Goal: Information Seeking & Learning: Compare options

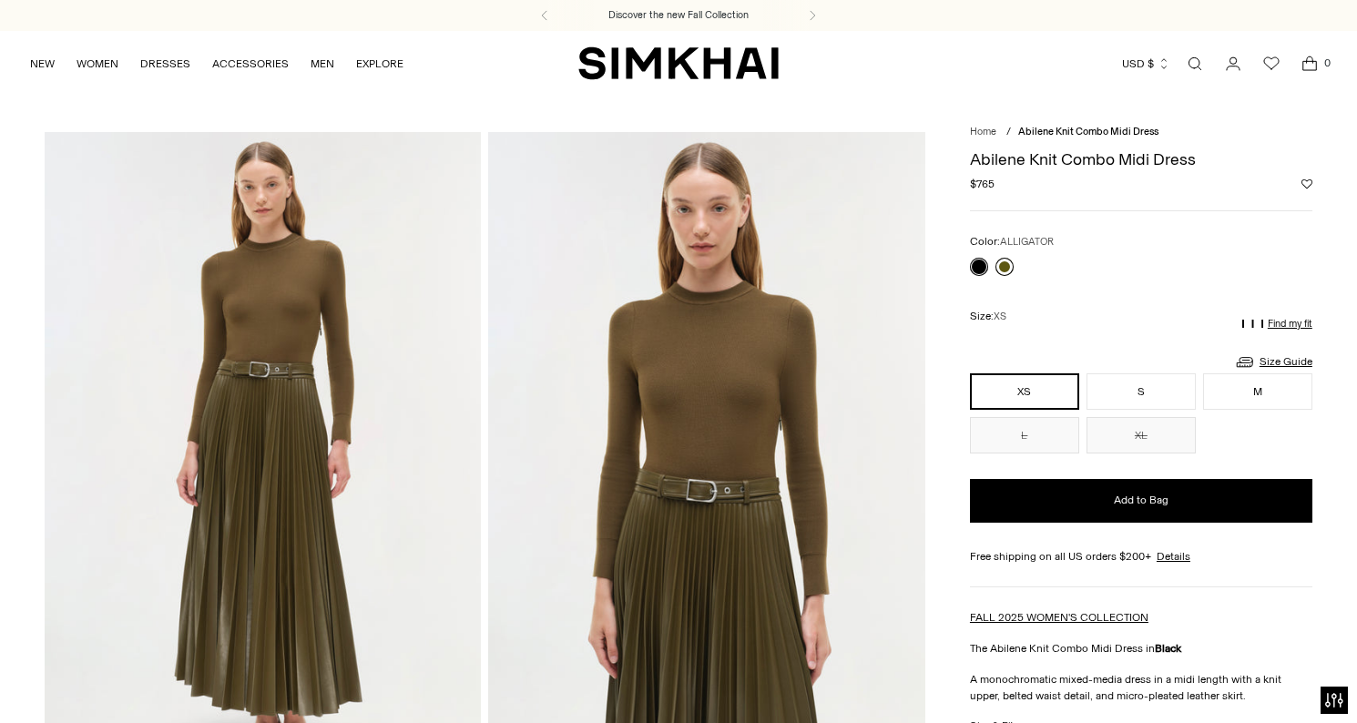
click at [1001, 270] on link at bounding box center [1004, 267] width 18 height 18
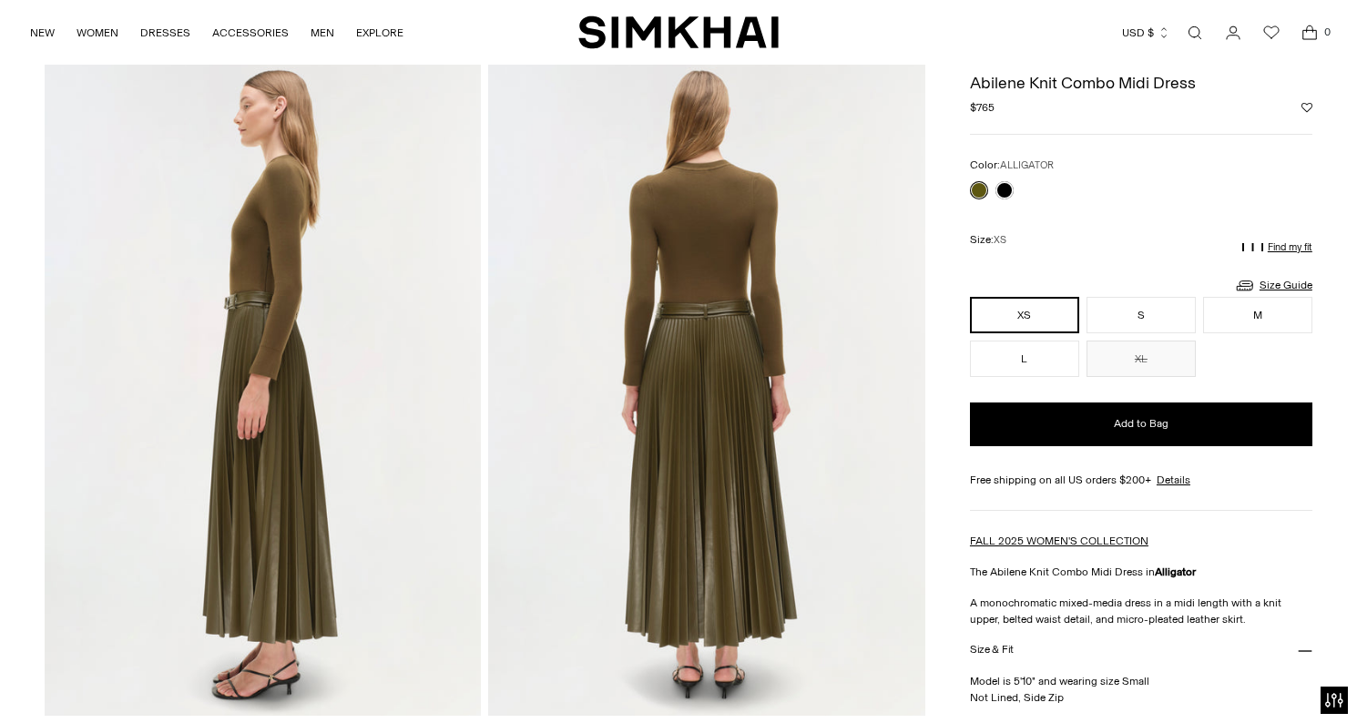
scroll to position [716, 0]
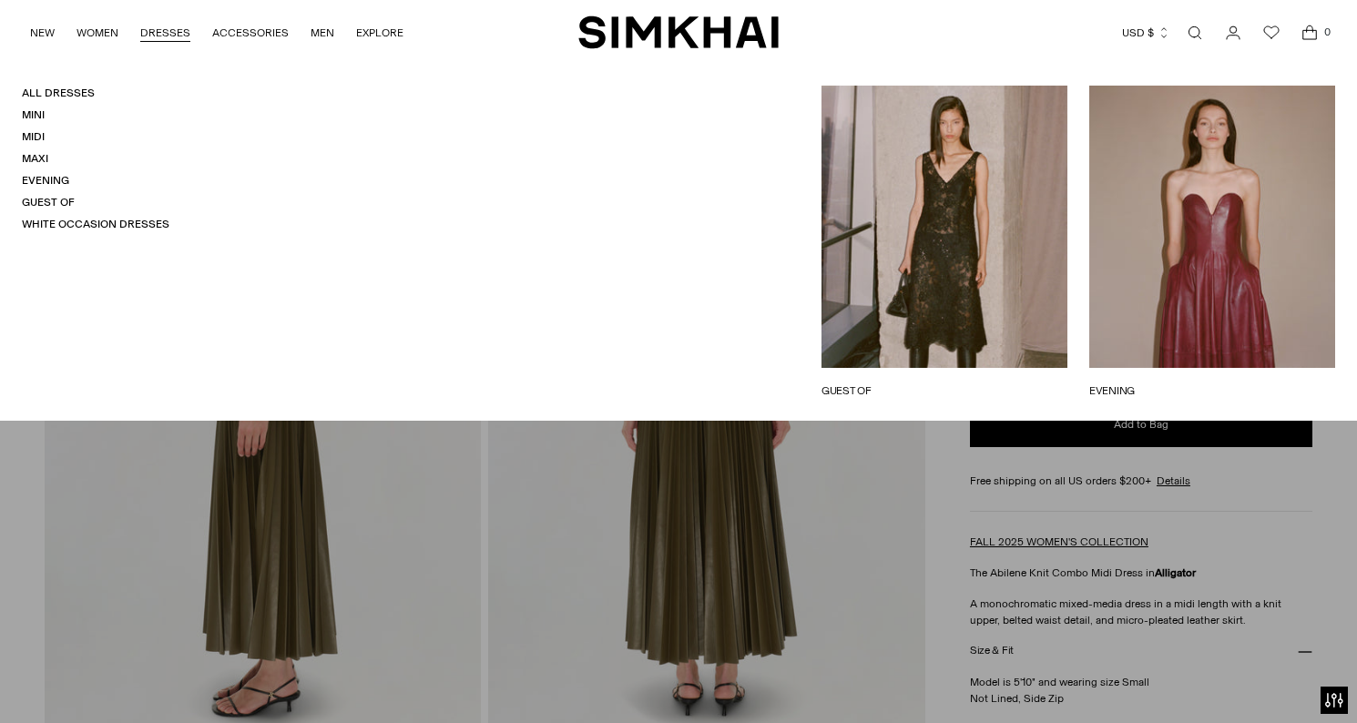
click at [65, 86] on h4 "All Dresses" at bounding box center [95, 93] width 147 height 15
click at [66, 89] on link "All Dresses" at bounding box center [58, 92] width 73 height 13
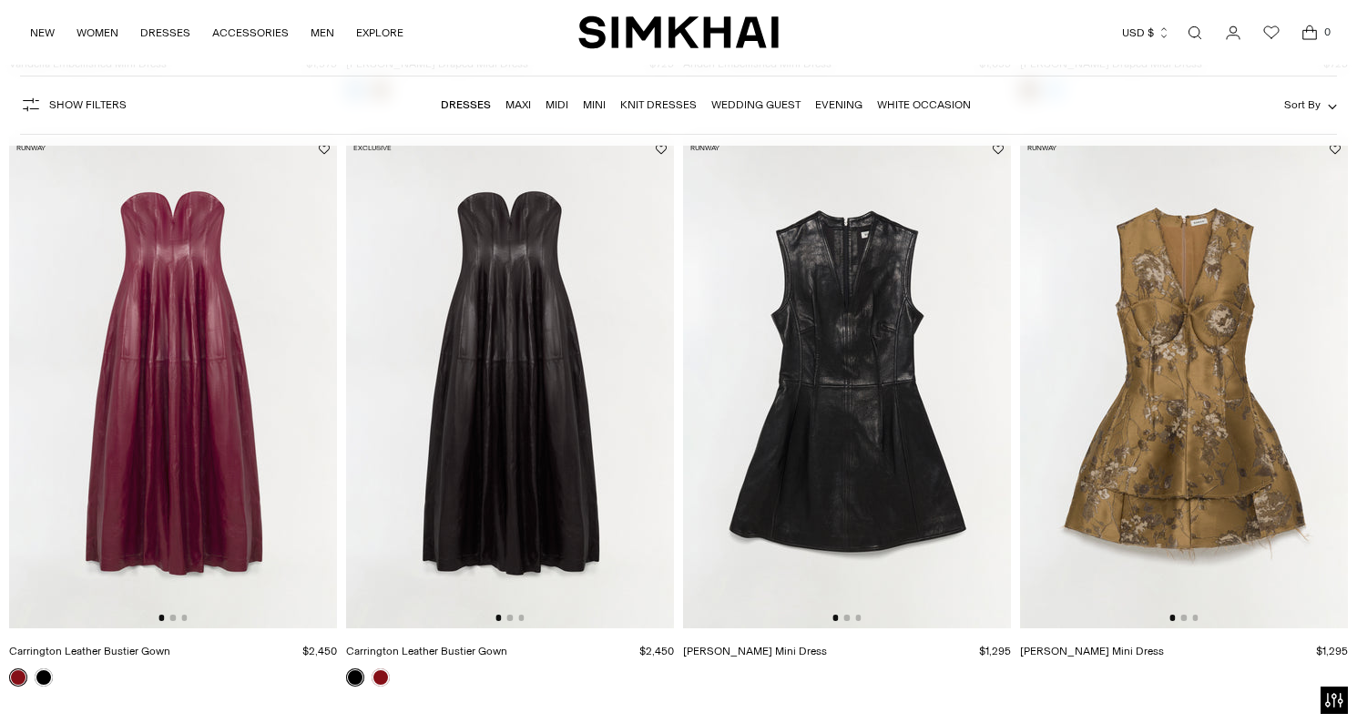
scroll to position [711, 0]
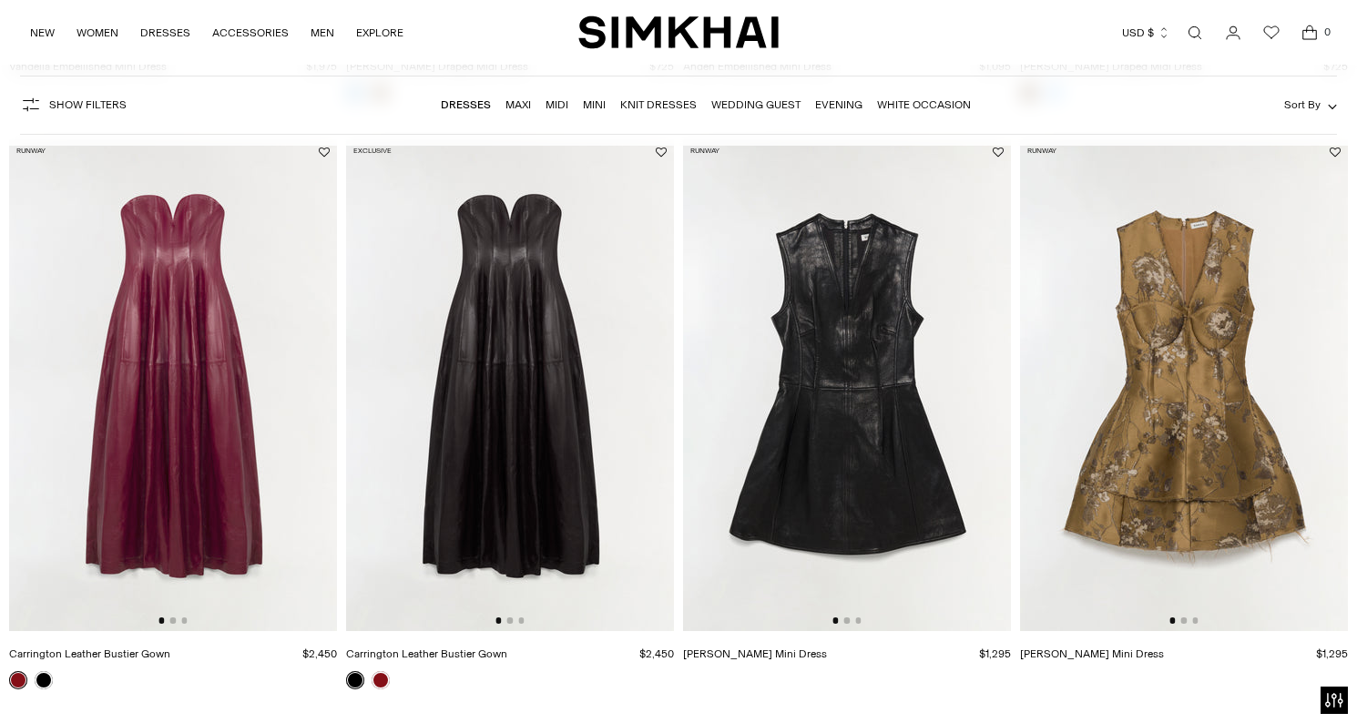
click at [225, 330] on img at bounding box center [173, 385] width 328 height 492
click at [849, 623] on button "Go to slide 2" at bounding box center [846, 619] width 5 height 5
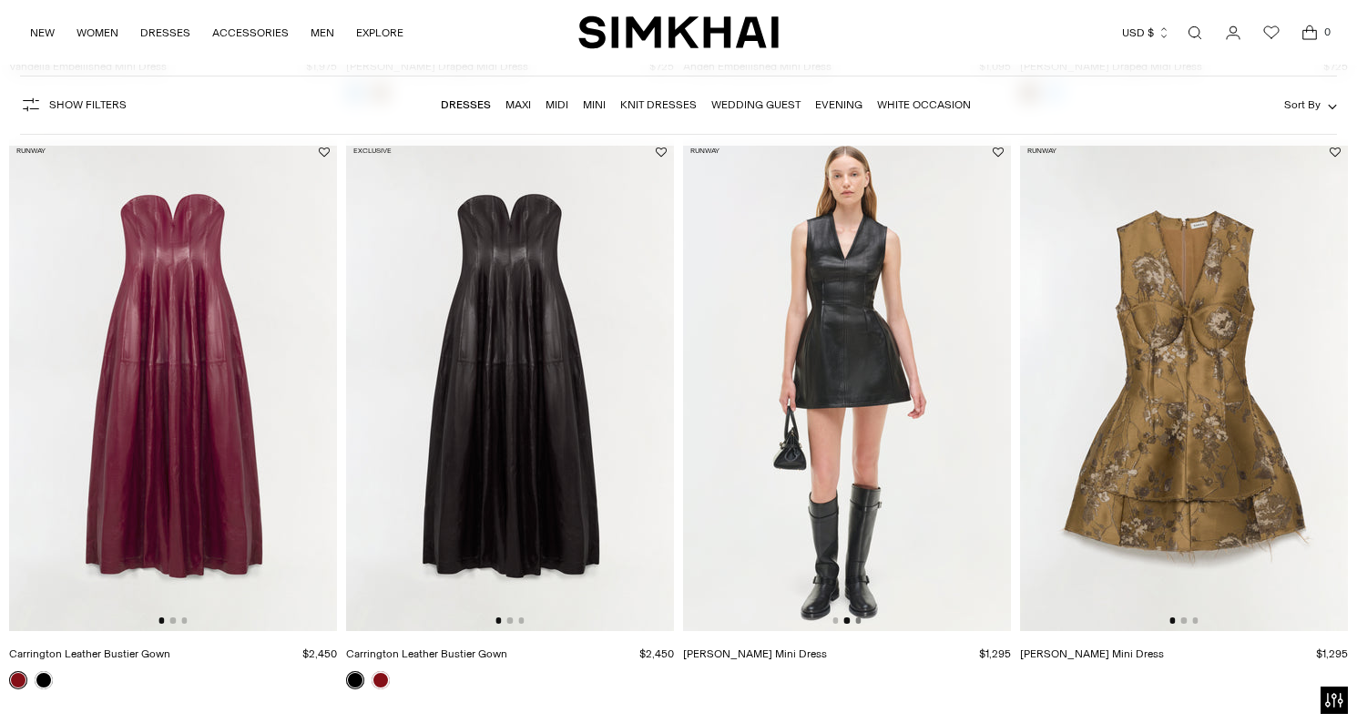
click at [858, 623] on button "Go to slide 3" at bounding box center [857, 619] width 5 height 5
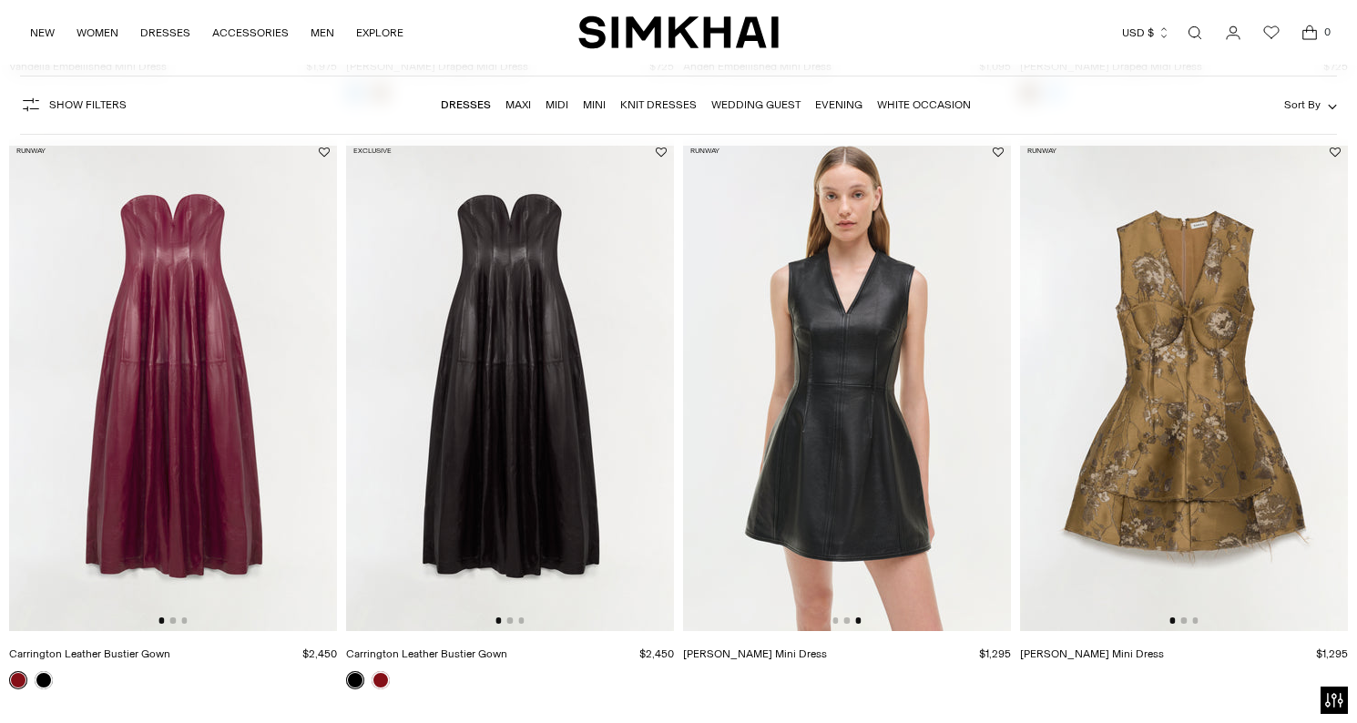
click at [1188, 623] on div at bounding box center [1183, 619] width 28 height 5
click at [1185, 622] on button "Go to slide 2" at bounding box center [1183, 619] width 5 height 5
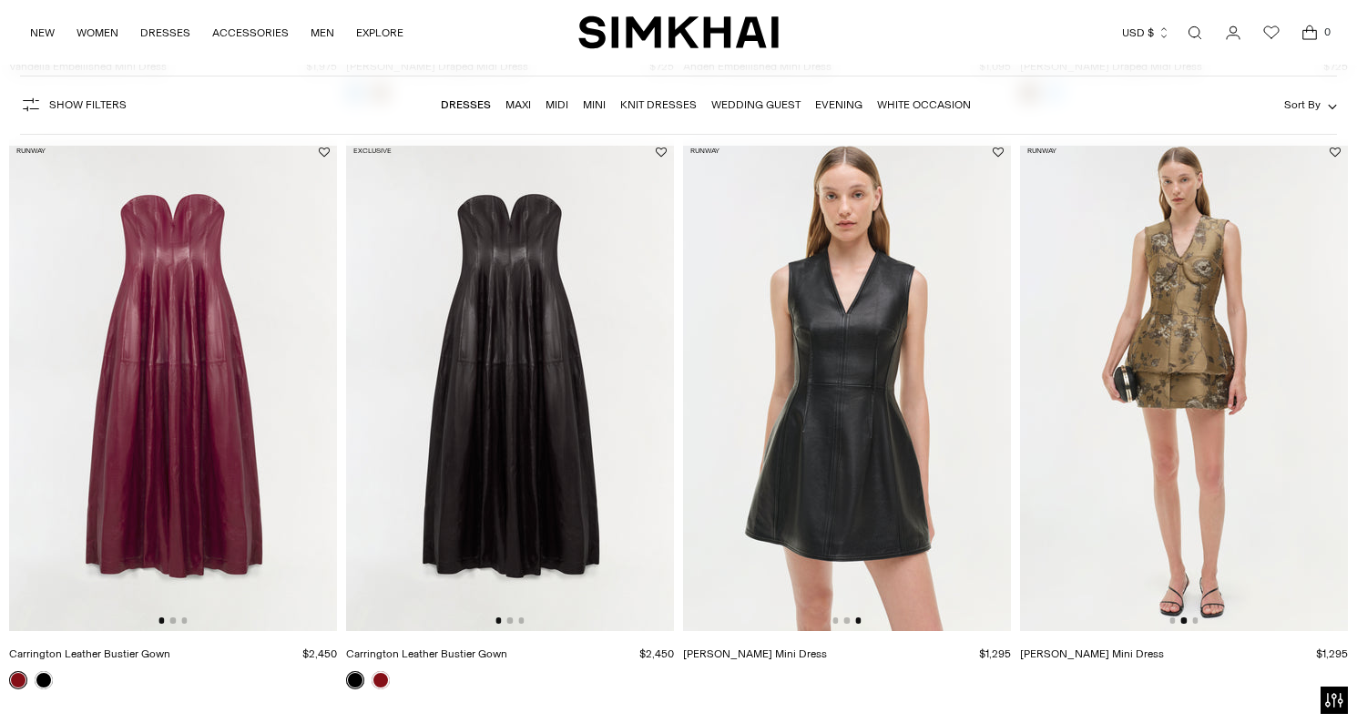
click at [1191, 622] on div at bounding box center [1183, 619] width 28 height 5
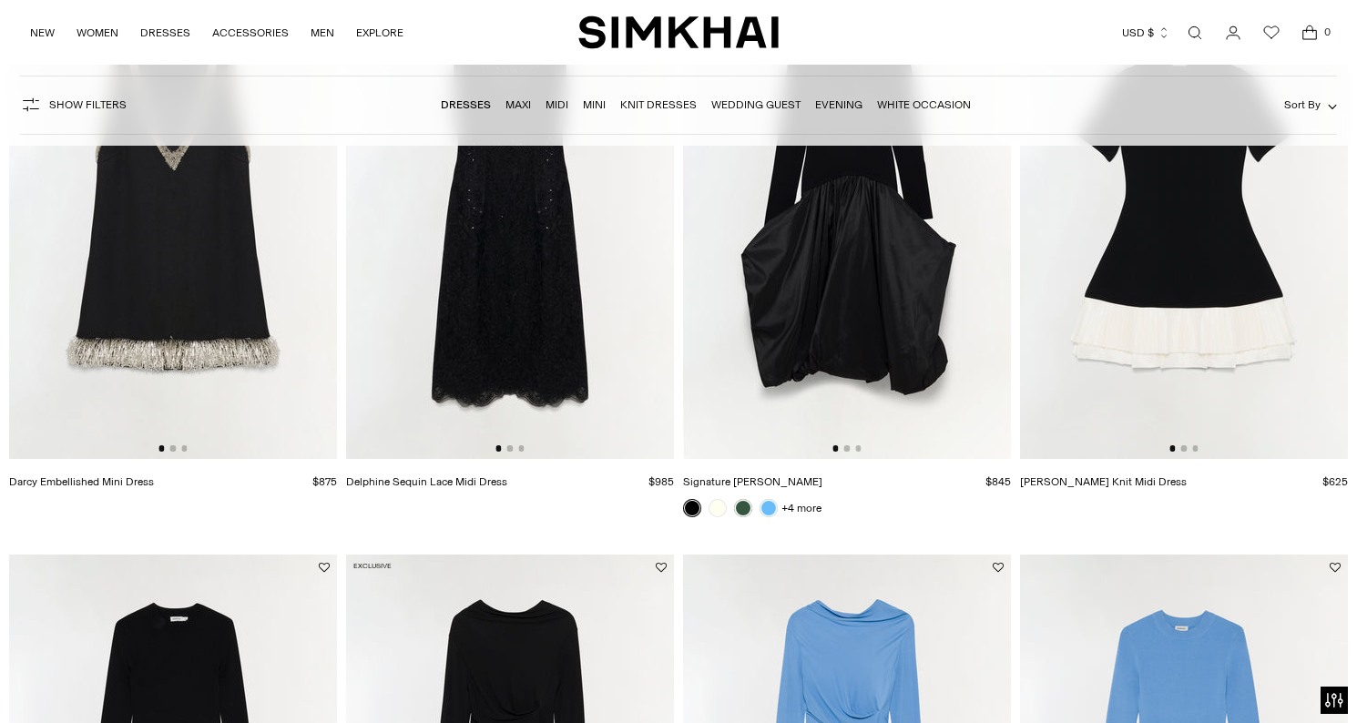
scroll to position [2042, 0]
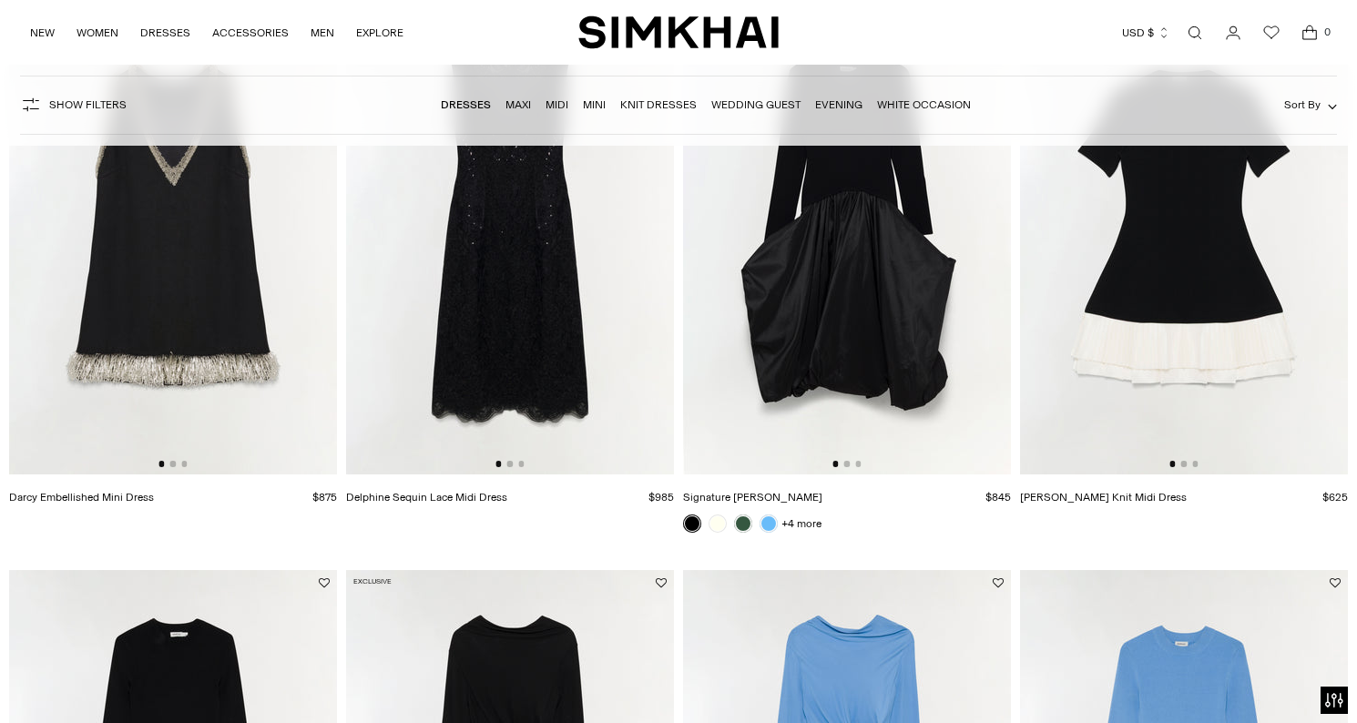
click at [861, 298] on img at bounding box center [847, 229] width 328 height 492
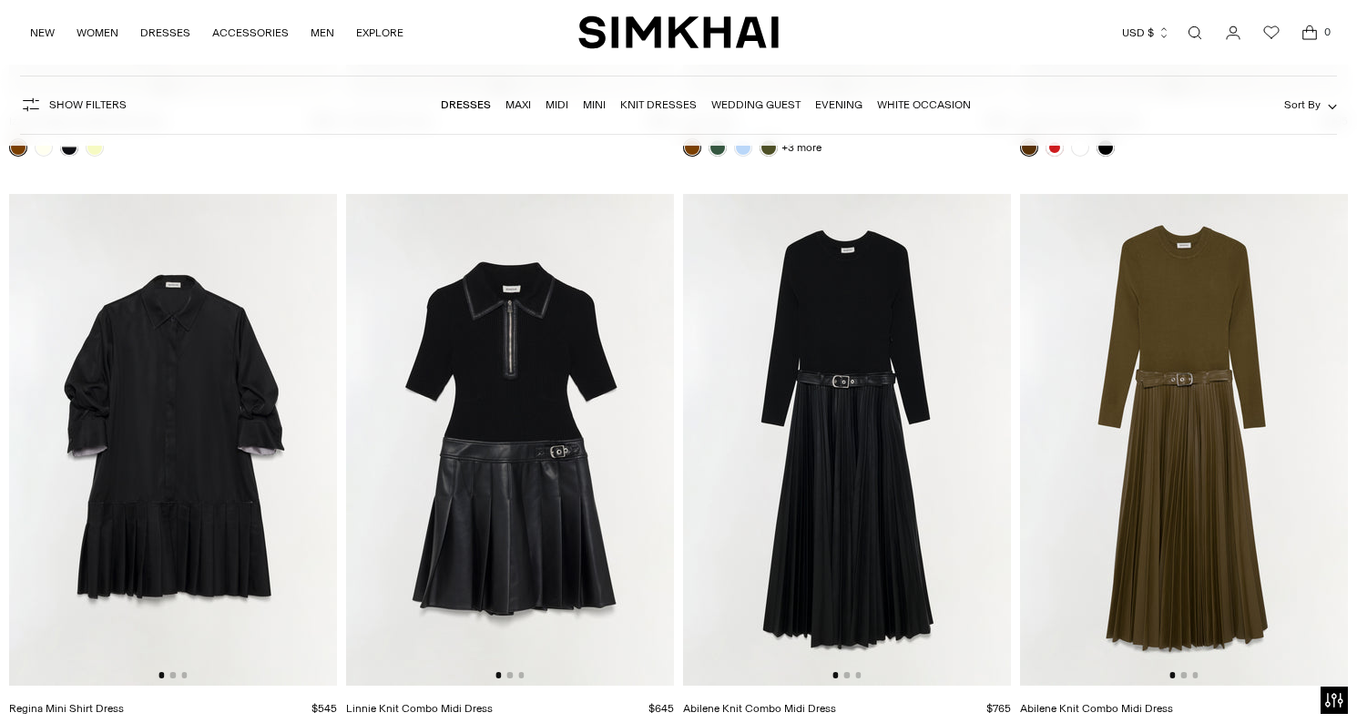
scroll to position [5938, 0]
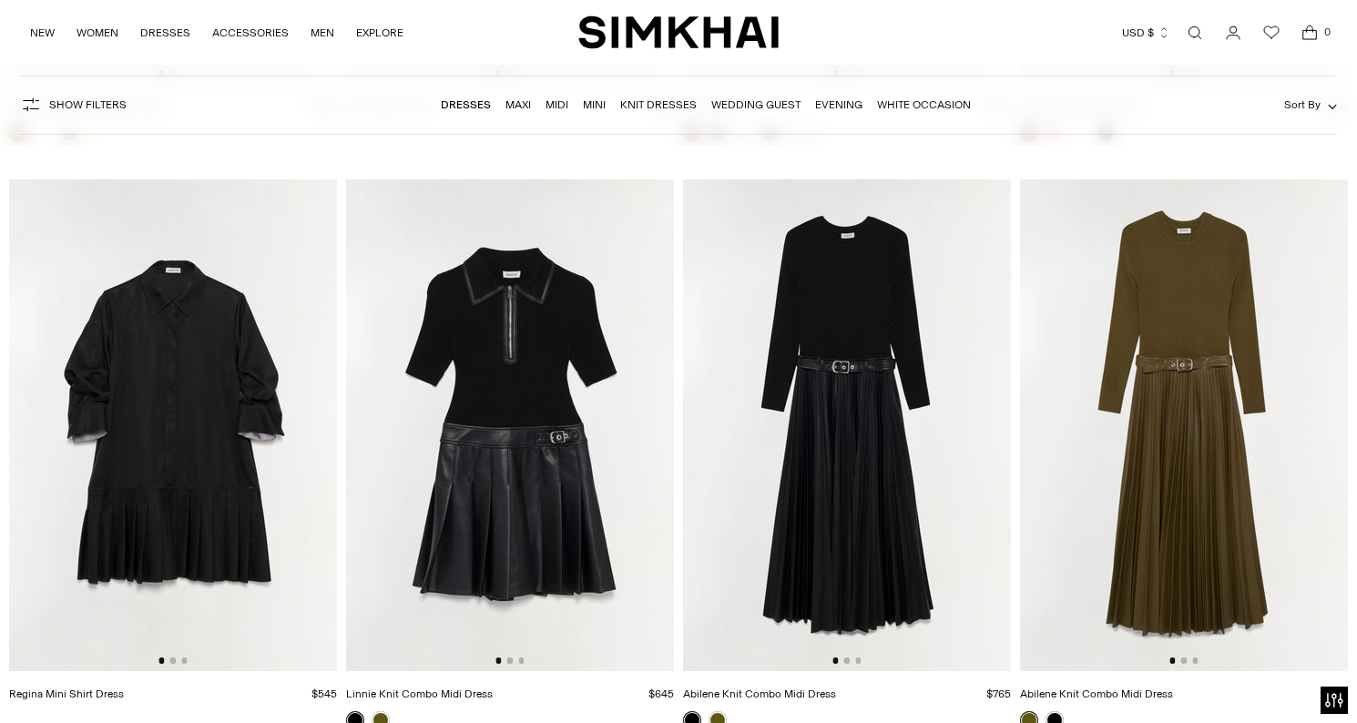
click at [279, 438] on img at bounding box center [173, 425] width 328 height 492
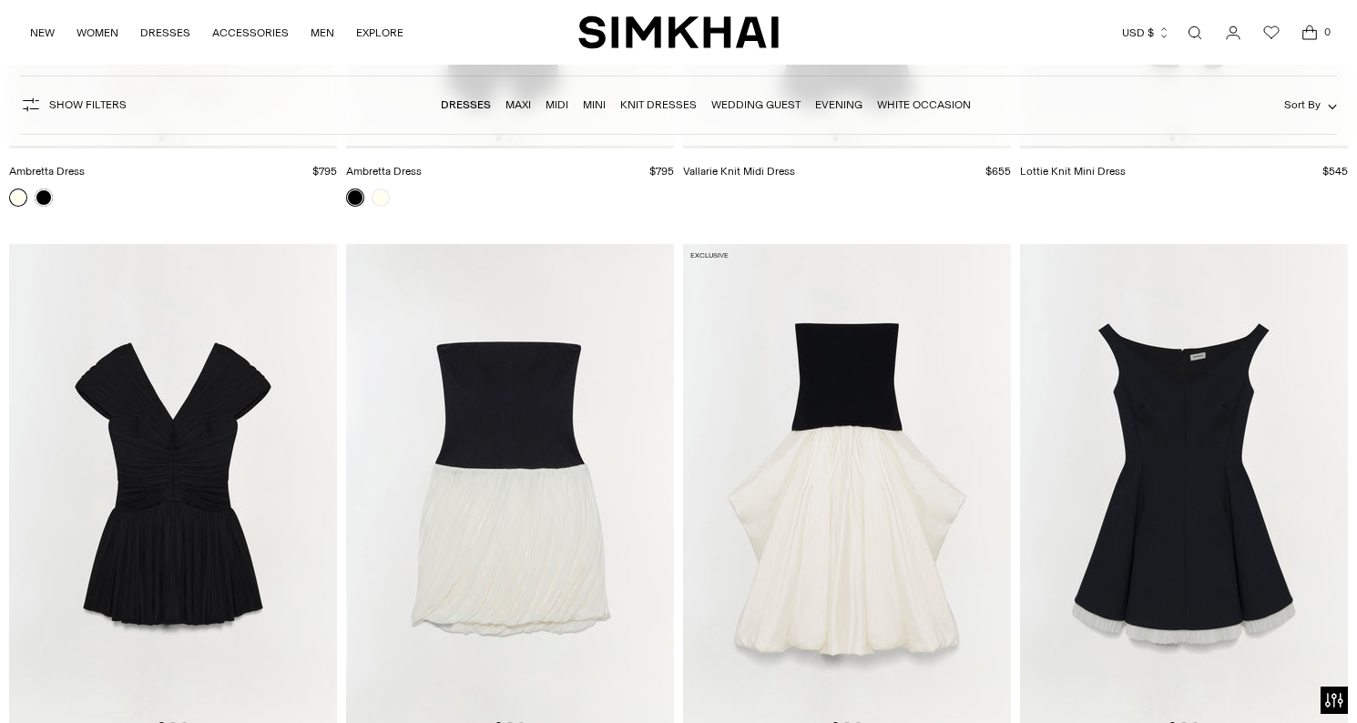
scroll to position [7627, 0]
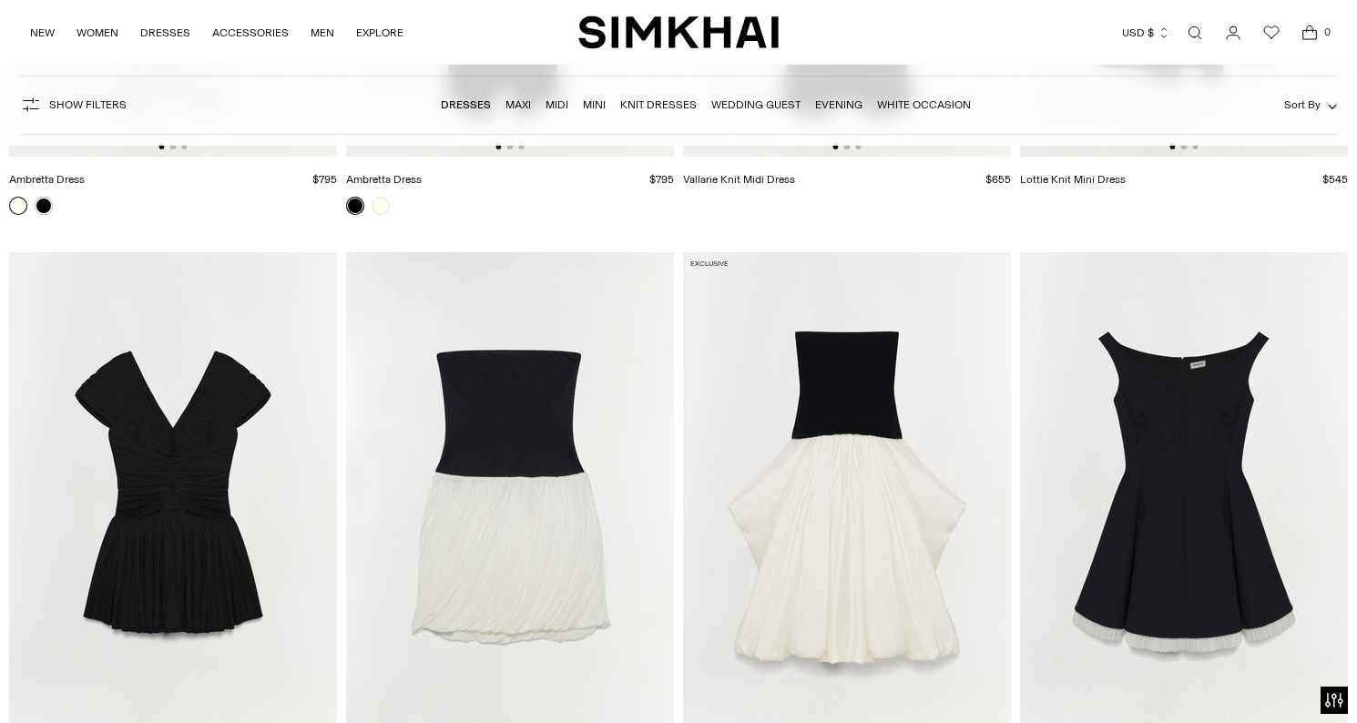
click at [610, 519] on img at bounding box center [510, 498] width 328 height 492
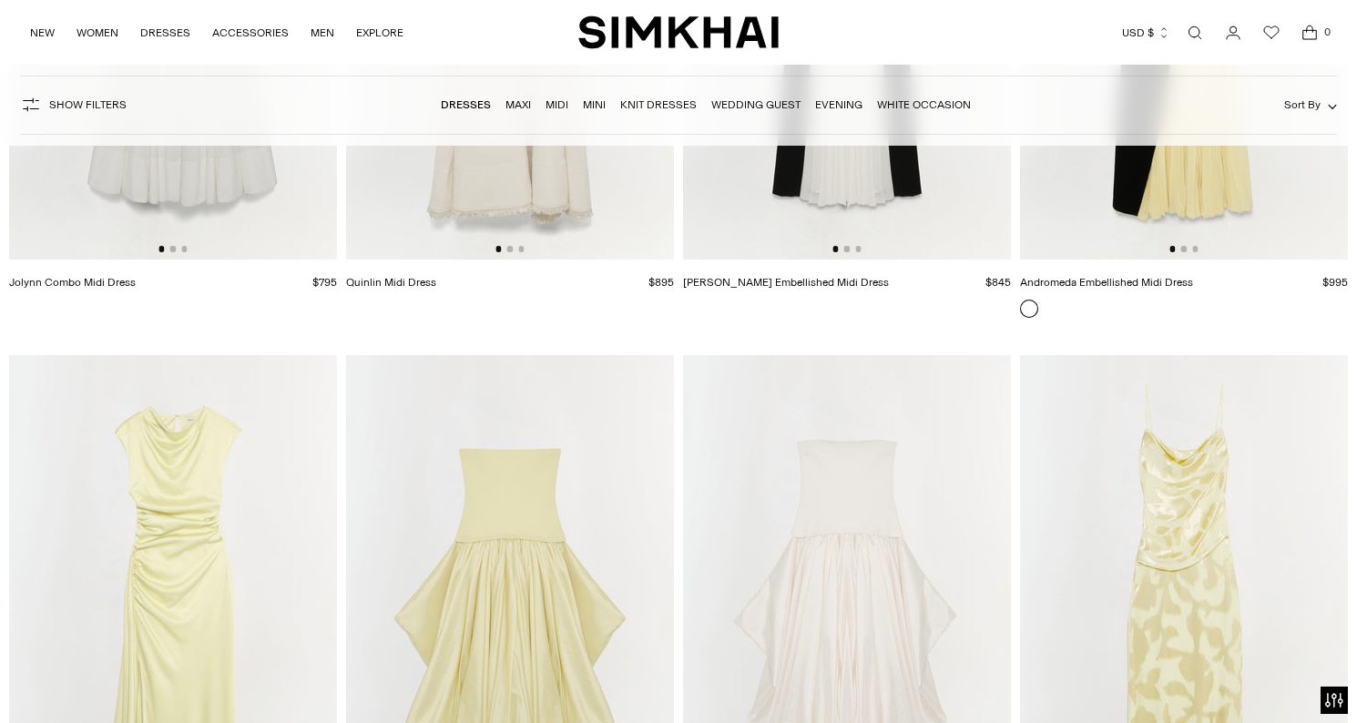
scroll to position [8703, 0]
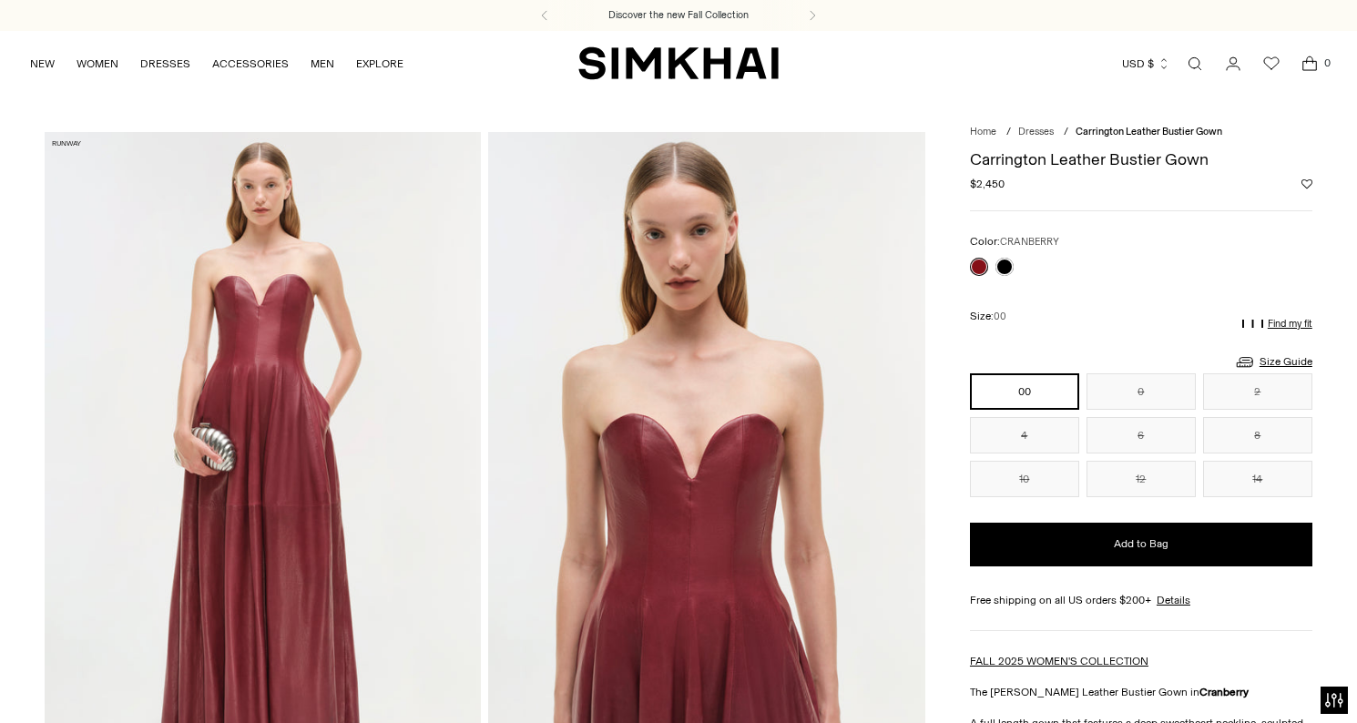
click at [246, 323] on img at bounding box center [263, 459] width 436 height 655
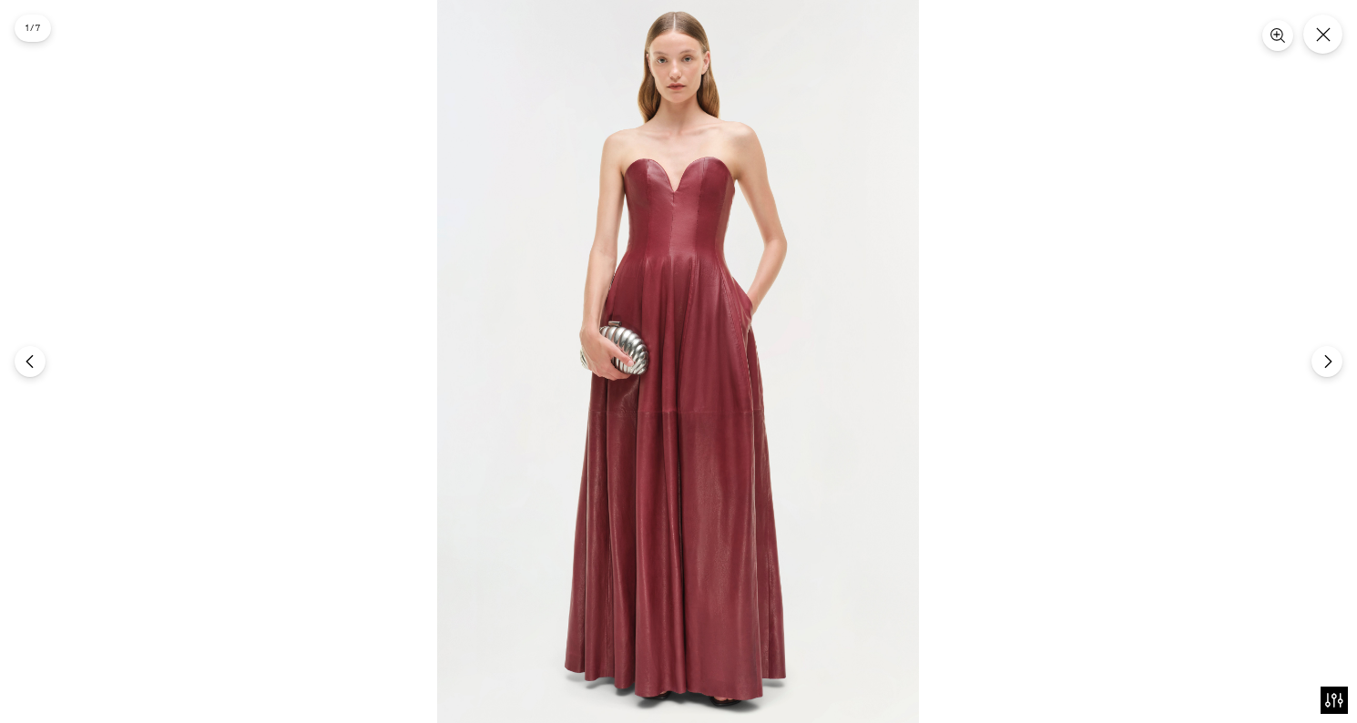
click at [651, 251] on img at bounding box center [678, 361] width 482 height 723
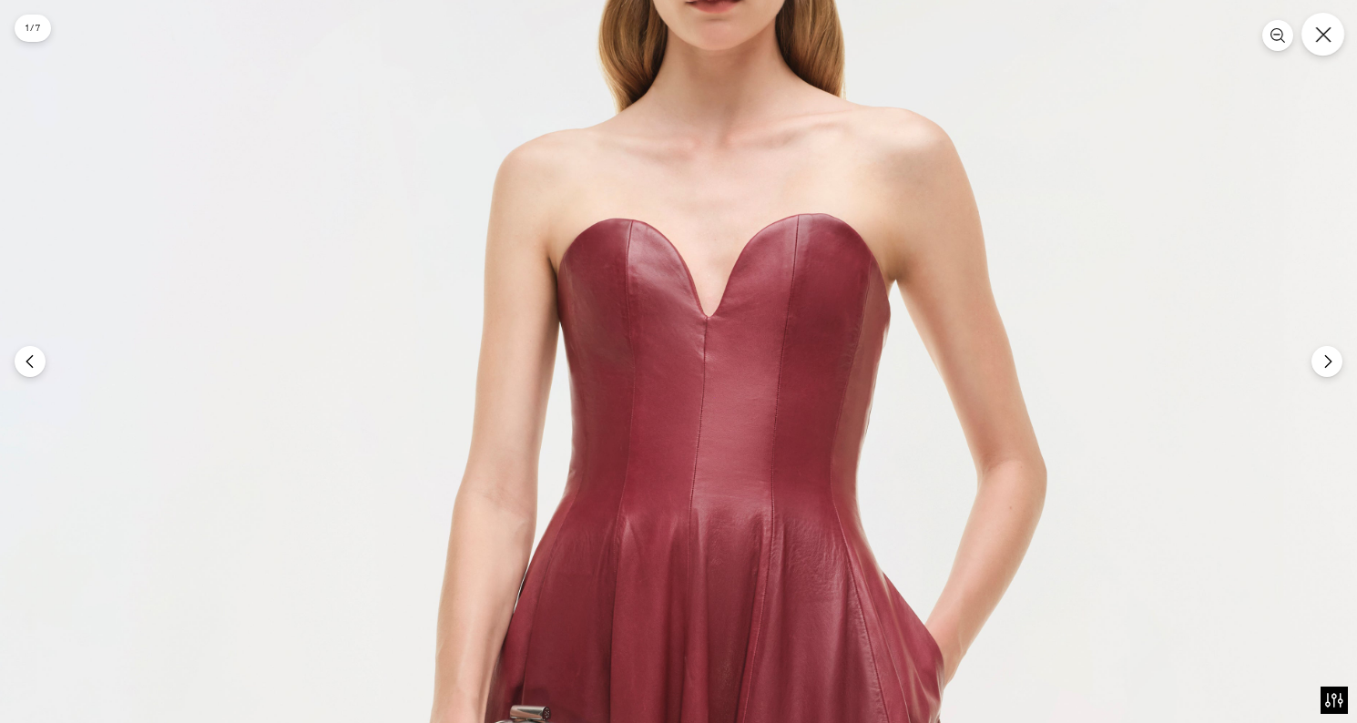
click at [1320, 51] on button "Close" at bounding box center [1322, 34] width 43 height 43
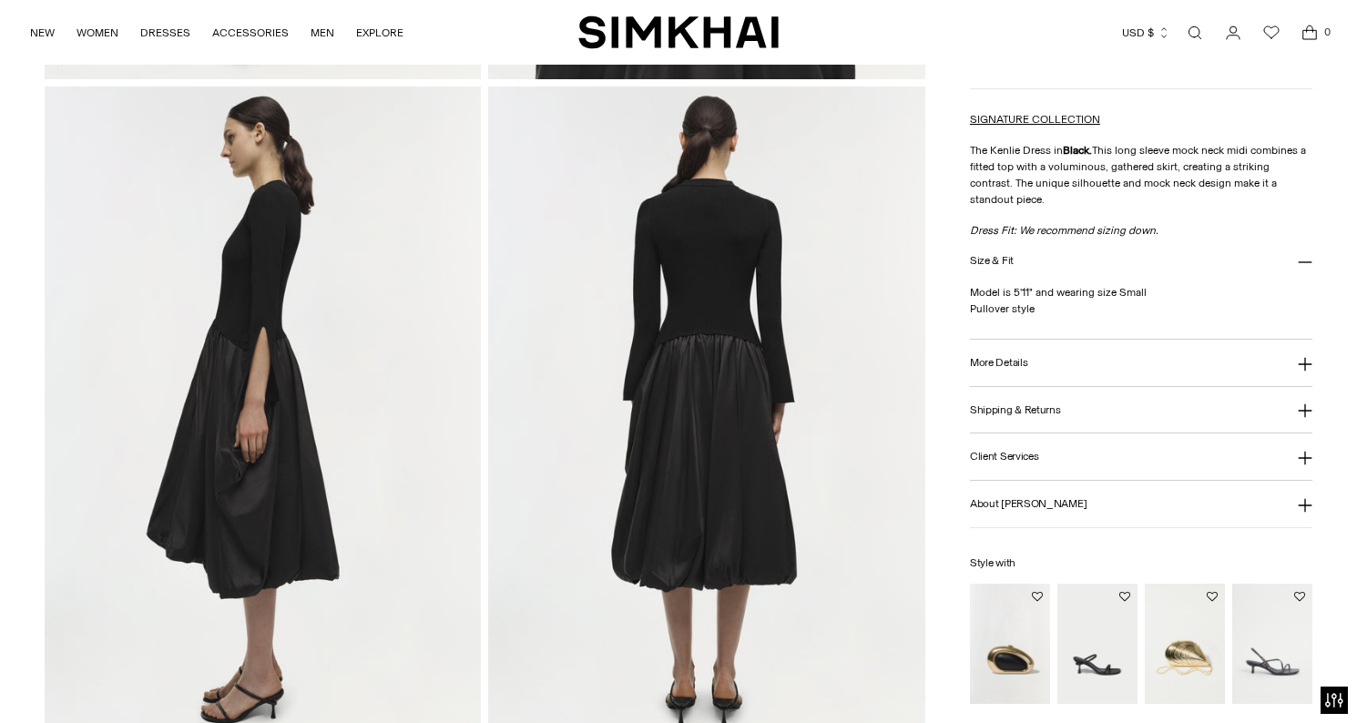
scroll to position [719, 0]
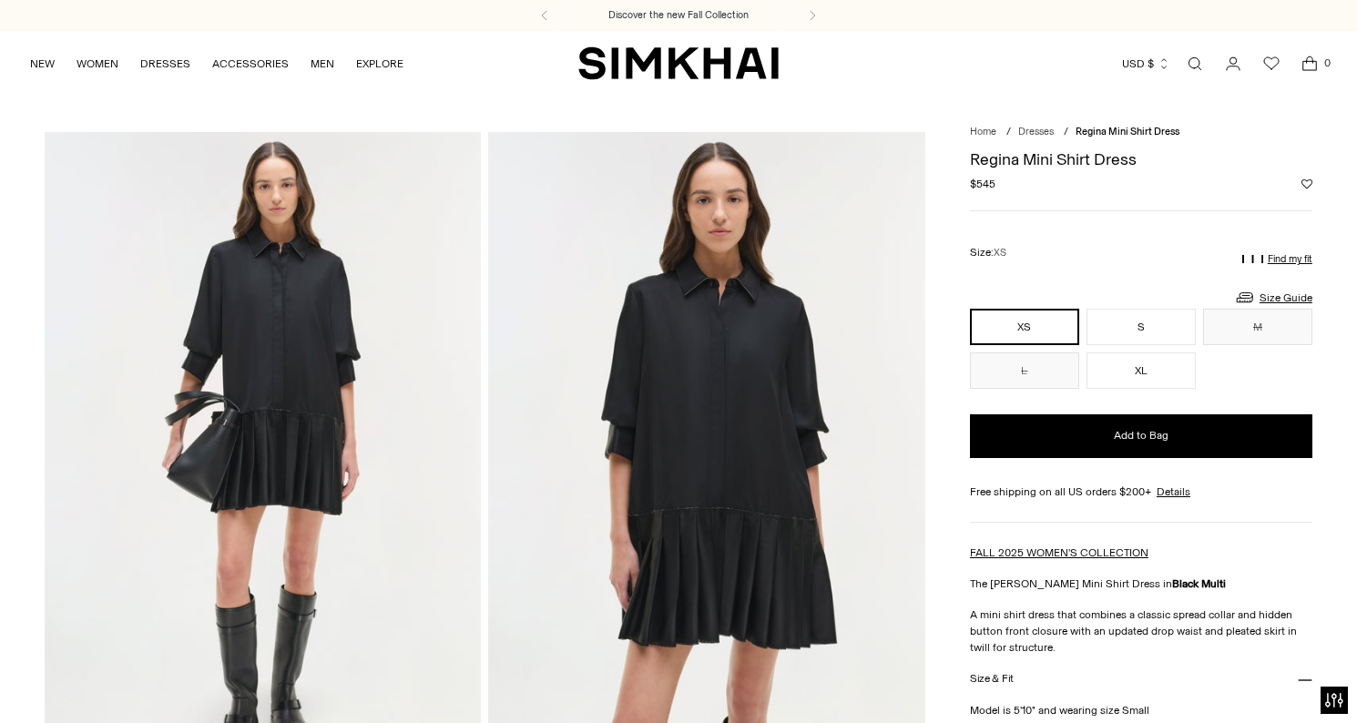
click at [650, 423] on img at bounding box center [706, 459] width 436 height 655
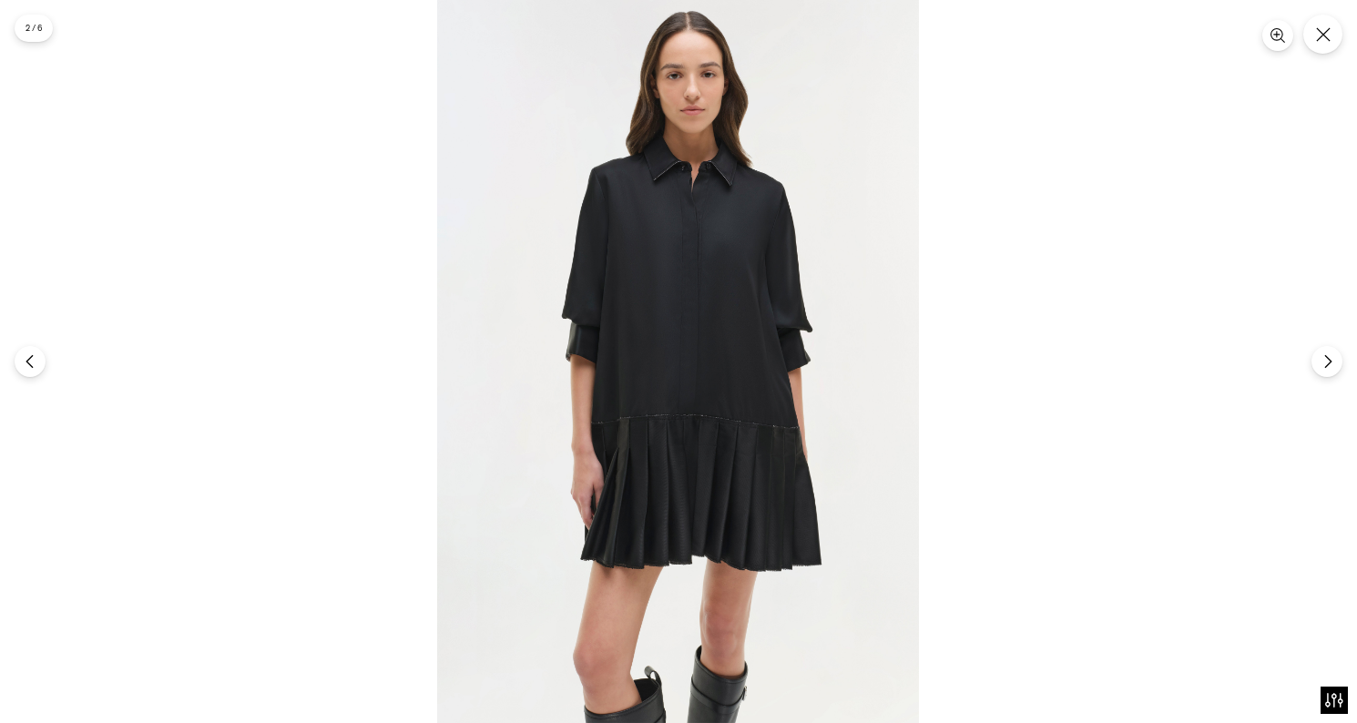
click at [618, 398] on img at bounding box center [678, 361] width 482 height 723
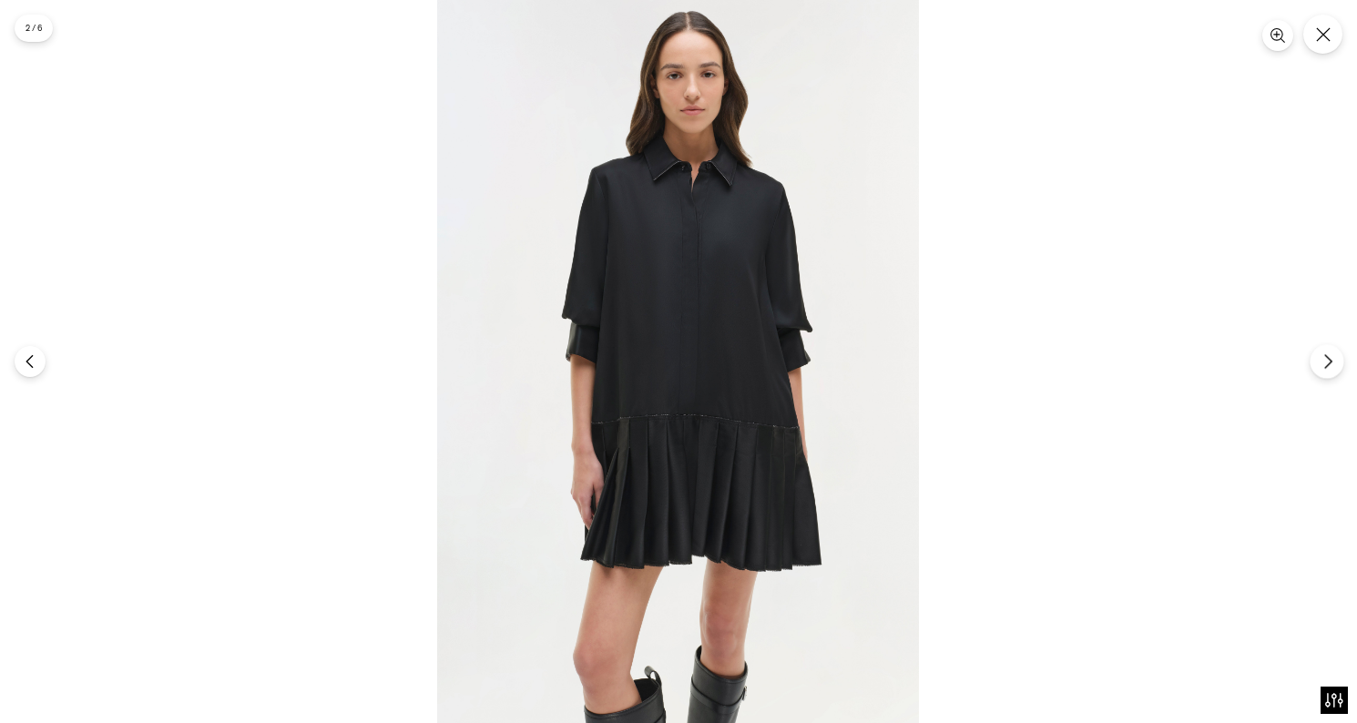
click at [1317, 363] on button "Next" at bounding box center [1326, 361] width 34 height 34
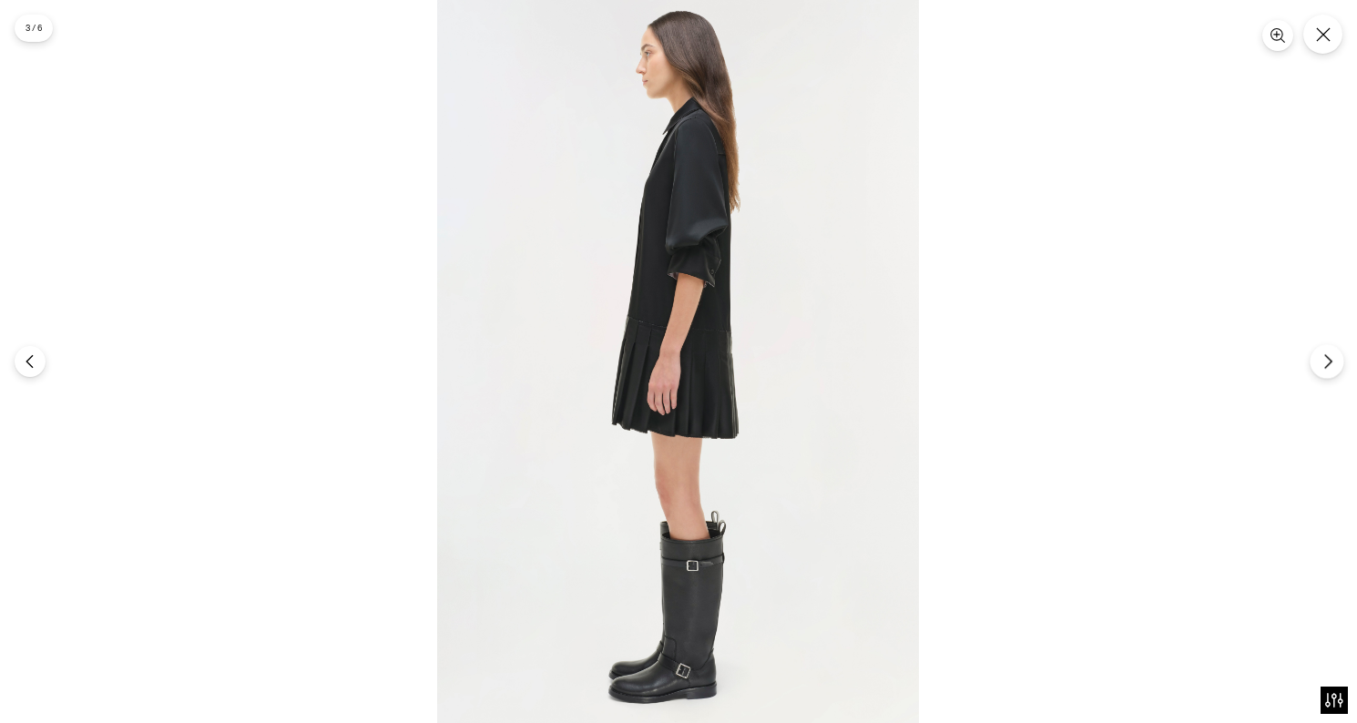
click at [1317, 363] on button "Next" at bounding box center [1326, 361] width 34 height 34
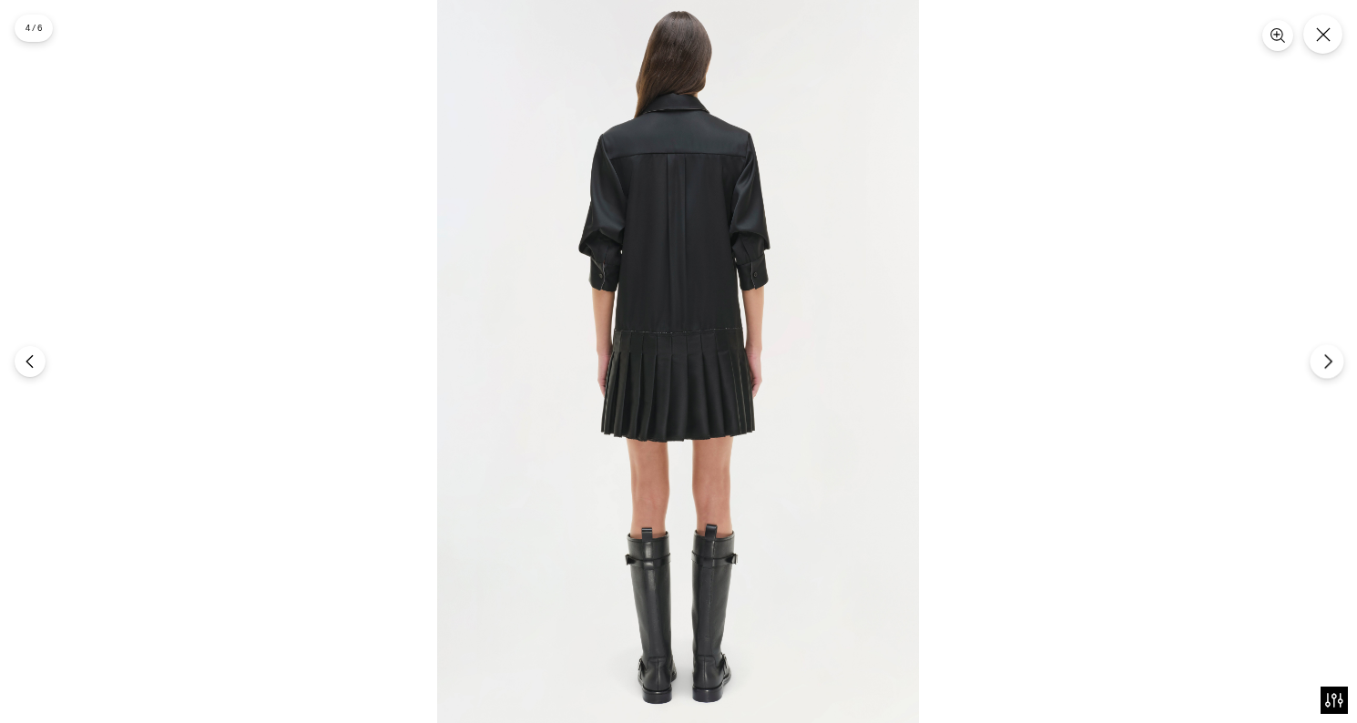
click at [1317, 363] on button "Next" at bounding box center [1326, 361] width 34 height 34
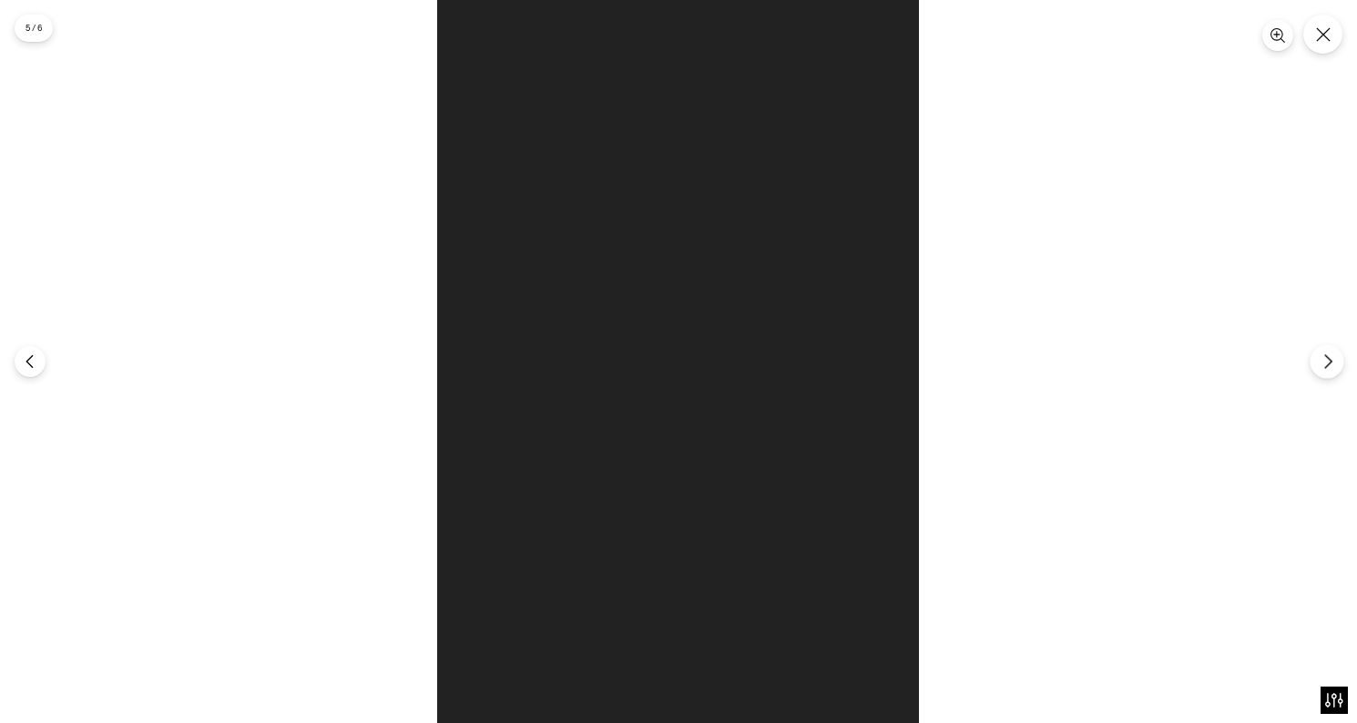
click at [1317, 363] on button "Next" at bounding box center [1326, 361] width 34 height 34
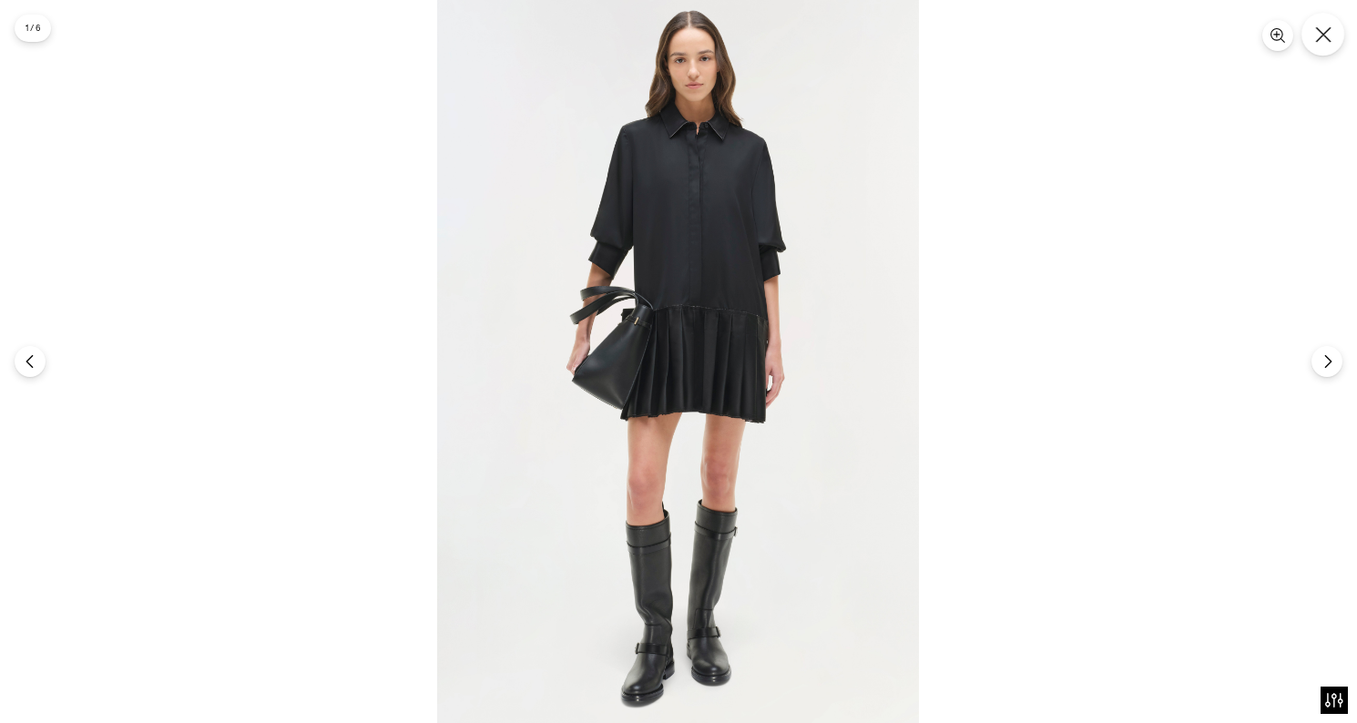
click at [1329, 44] on button "Close" at bounding box center [1322, 34] width 43 height 43
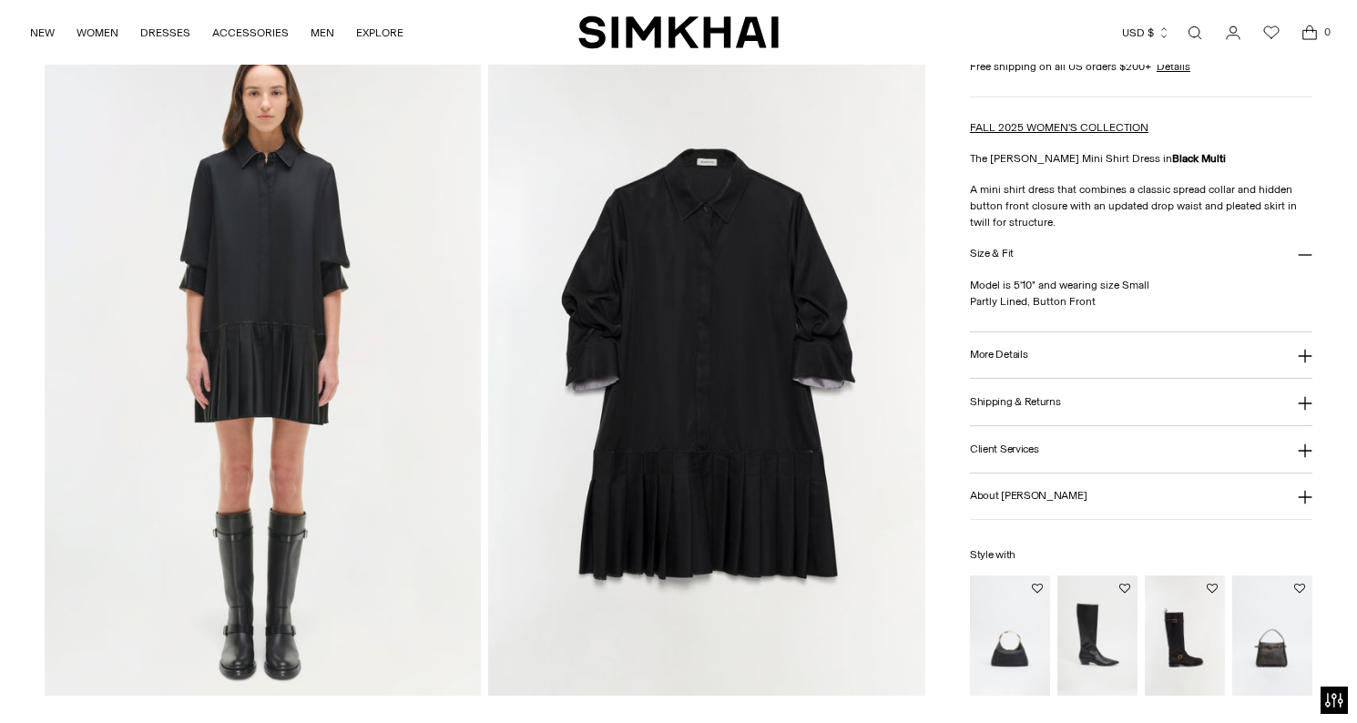
scroll to position [1412, 0]
